Goal: Find contact information: Find contact information

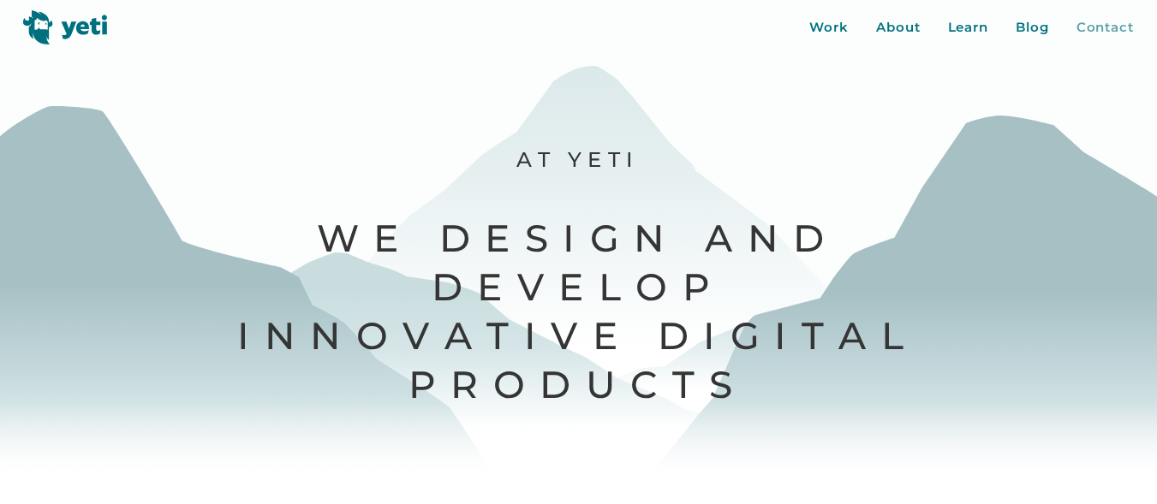
click at [1116, 30] on div "Contact" at bounding box center [1104, 28] width 57 height 20
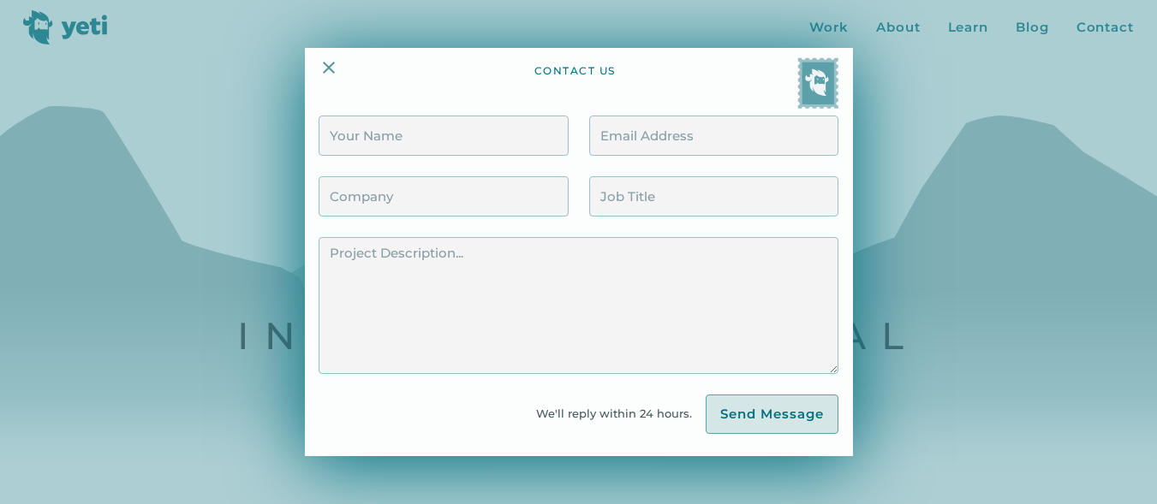
scroll to position [599, 0]
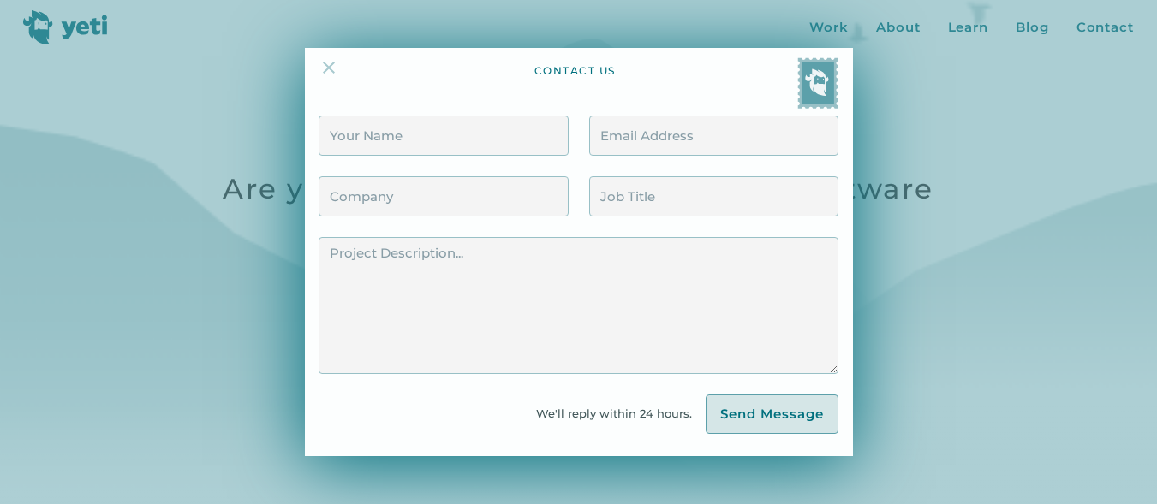
click at [328, 63] on img at bounding box center [329, 67] width 21 height 21
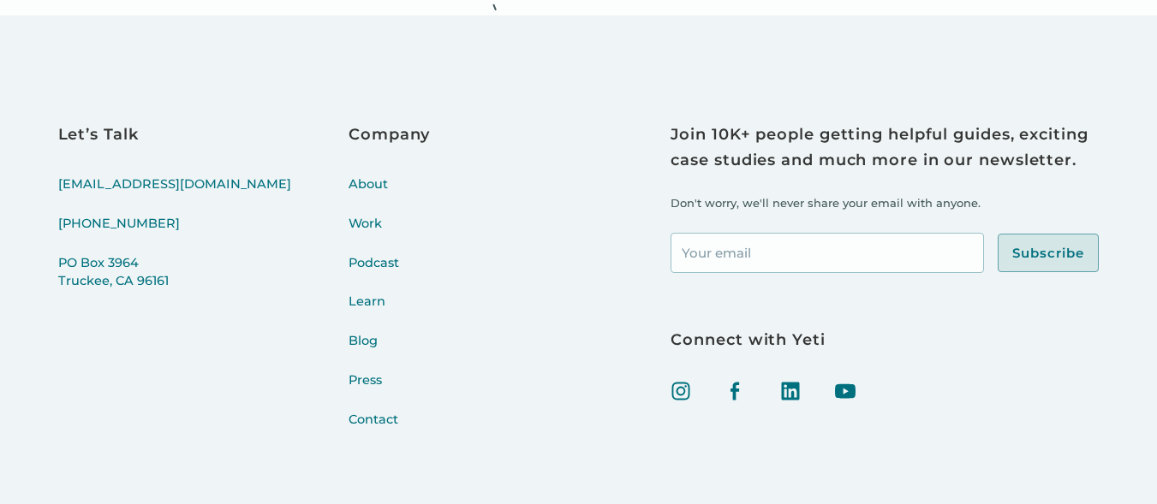
scroll to position [6433, 0]
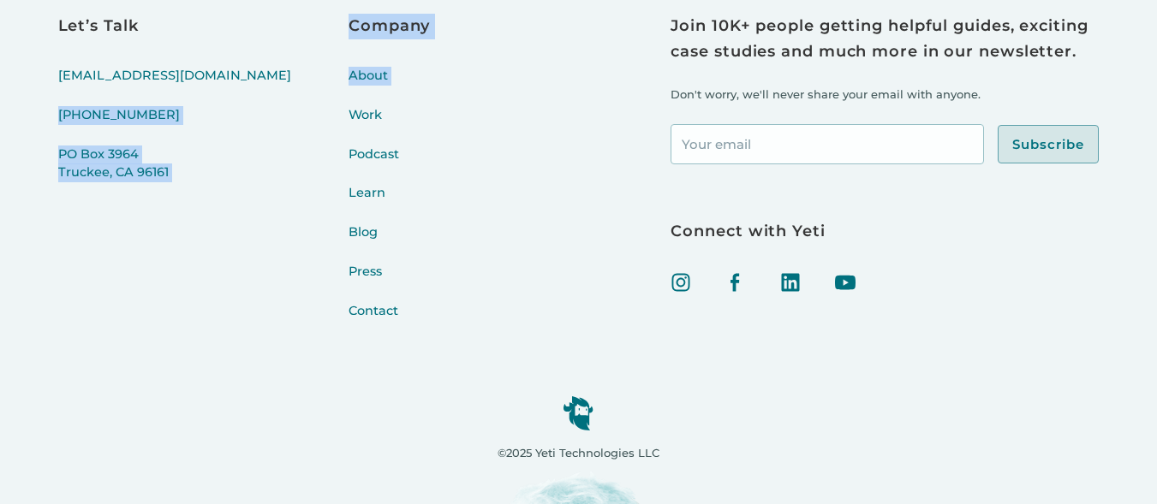
drag, startPoint x: 203, startPoint y: 128, endPoint x: 55, endPoint y: 145, distance: 149.1
click at [55, 145] on div "Let’s Talk [EMAIL_ADDRESS][DOMAIN_NAME] [PHONE_NUMBER] [STREET_ADDRESS] Company…" at bounding box center [578, 205] width 1157 height 597
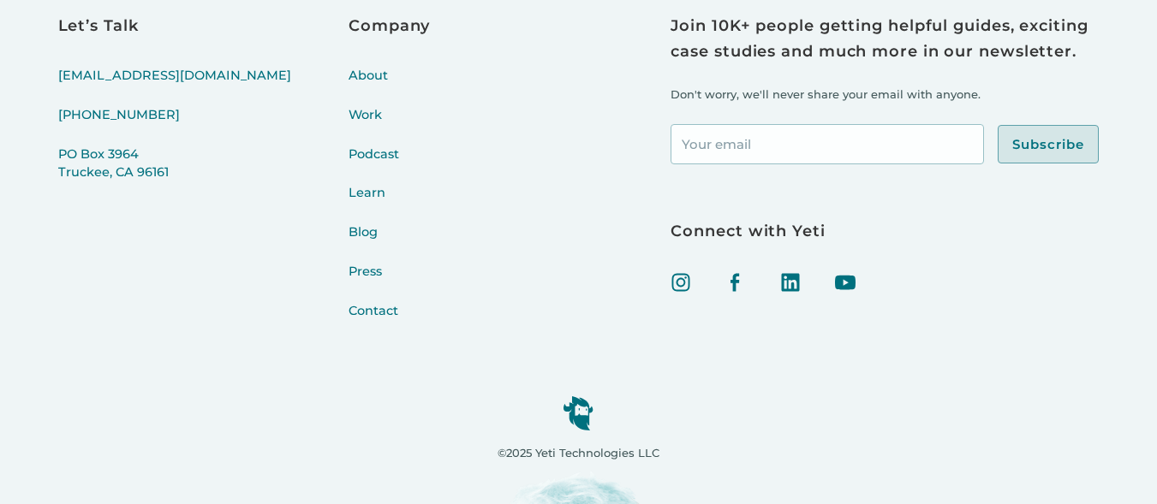
click at [38, 87] on div "Let’s Talk [EMAIL_ADDRESS][DOMAIN_NAME] [PHONE_NUMBER] [STREET_ADDRESS] Company…" at bounding box center [578, 205] width 1157 height 597
drag, startPoint x: 182, startPoint y: 101, endPoint x: 160, endPoint y: 117, distance: 26.9
click at [160, 117] on div "Let’s Talk [EMAIL_ADDRESS][DOMAIN_NAME] [PHONE_NUMBER] [STREET_ADDRESS] Company…" at bounding box center [273, 177] width 430 height 327
copy div "[PHONE_NUMBER]"
click at [182, 28] on div "Let’s Talk [EMAIL_ADDRESS][DOMAIN_NAME] [PHONE_NUMBER] [STREET_ADDRESS] Company…" at bounding box center [273, 177] width 430 height 327
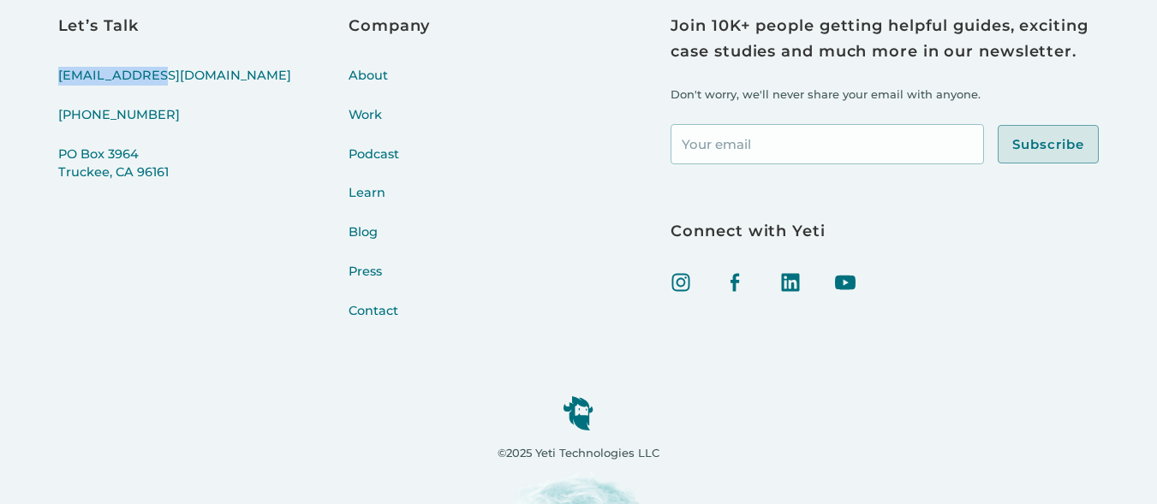
drag, startPoint x: 166, startPoint y: 53, endPoint x: 56, endPoint y: 81, distance: 113.8
click at [56, 81] on div "Let’s Talk [EMAIL_ADDRESS][DOMAIN_NAME] [PHONE_NUMBER] [STREET_ADDRESS] Company…" at bounding box center [578, 205] width 1157 height 597
copy link "[EMAIL_ADDRESS][DOMAIN_NAME]"
click at [0, 319] on div "Let’s Talk [EMAIL_ADDRESS][DOMAIN_NAME] [PHONE_NUMBER] [STREET_ADDRESS] Company…" at bounding box center [578, 205] width 1157 height 597
drag, startPoint x: 178, startPoint y: 156, endPoint x: 134, endPoint y: 143, distance: 46.3
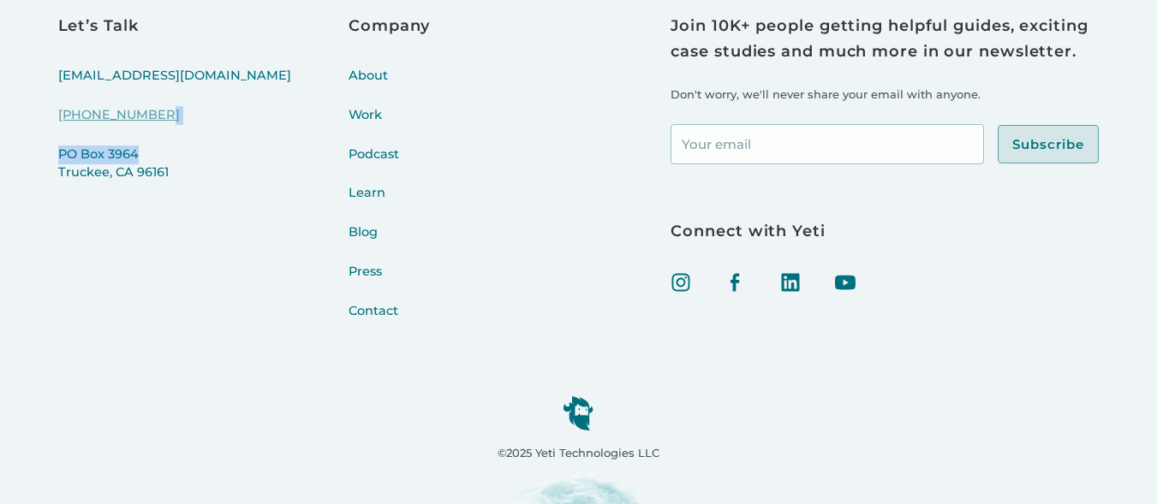
click at [134, 143] on div "Let’s Talk [EMAIL_ADDRESS][DOMAIN_NAME] [PHONE_NUMBER] [STREET_ADDRESS] Company…" at bounding box center [273, 177] width 430 height 327
copy div "[STREET_ADDRESS]"
click at [736, 287] on img at bounding box center [735, 282] width 21 height 21
click at [677, 286] on img at bounding box center [681, 282] width 21 height 21
